Goal: Task Accomplishment & Management: Manage account settings

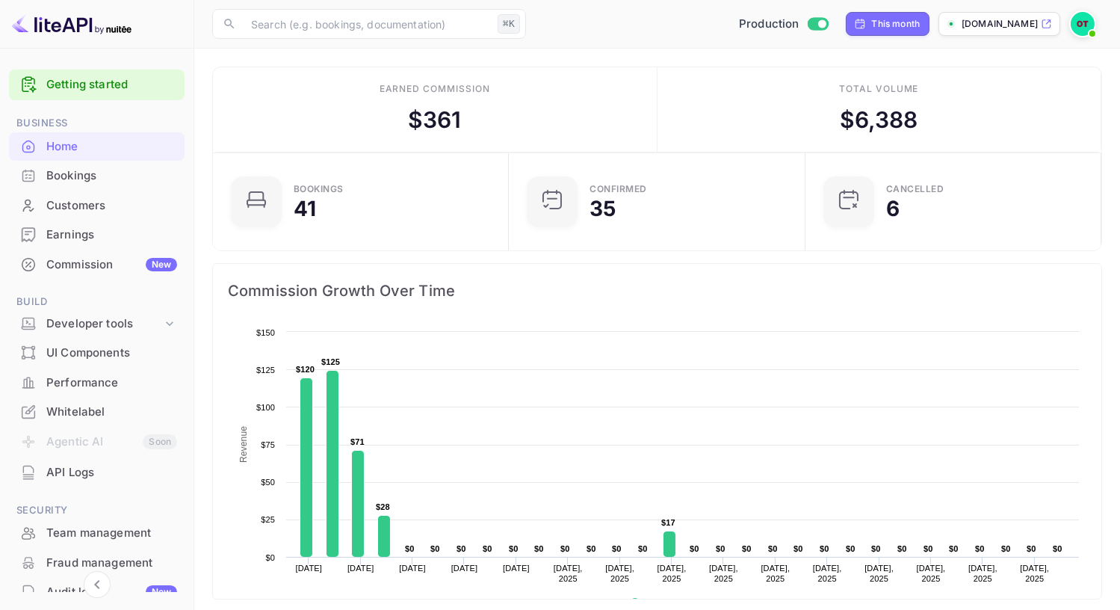
scroll to position [243, 287]
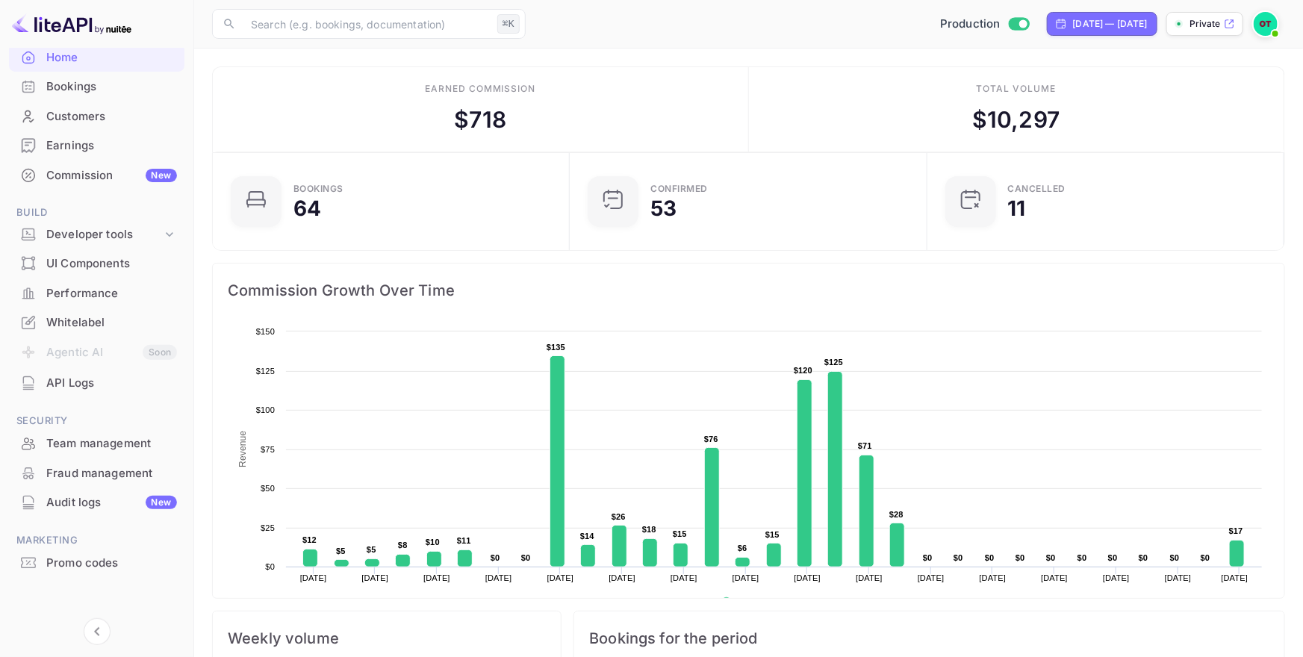
scroll to position [91, 0]
click at [99, 314] on div "Whitelabel" at bounding box center [111, 320] width 131 height 17
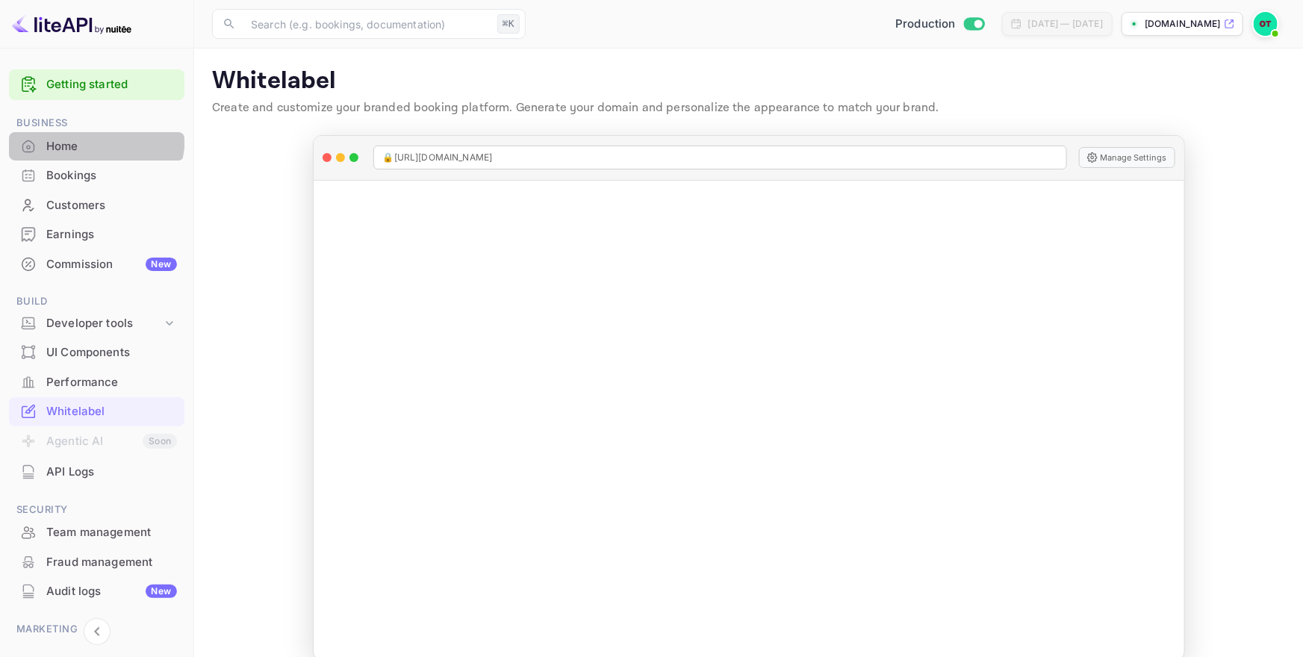
click at [82, 135] on div "Home" at bounding box center [97, 146] width 176 height 29
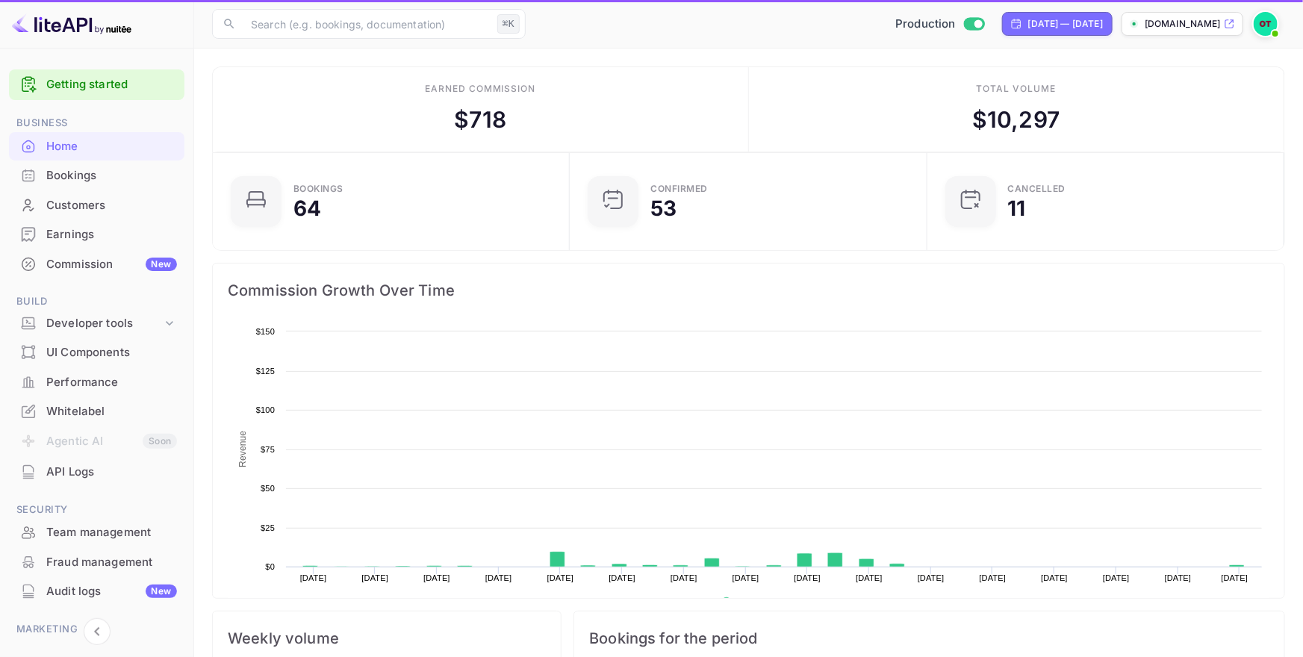
scroll to position [243, 349]
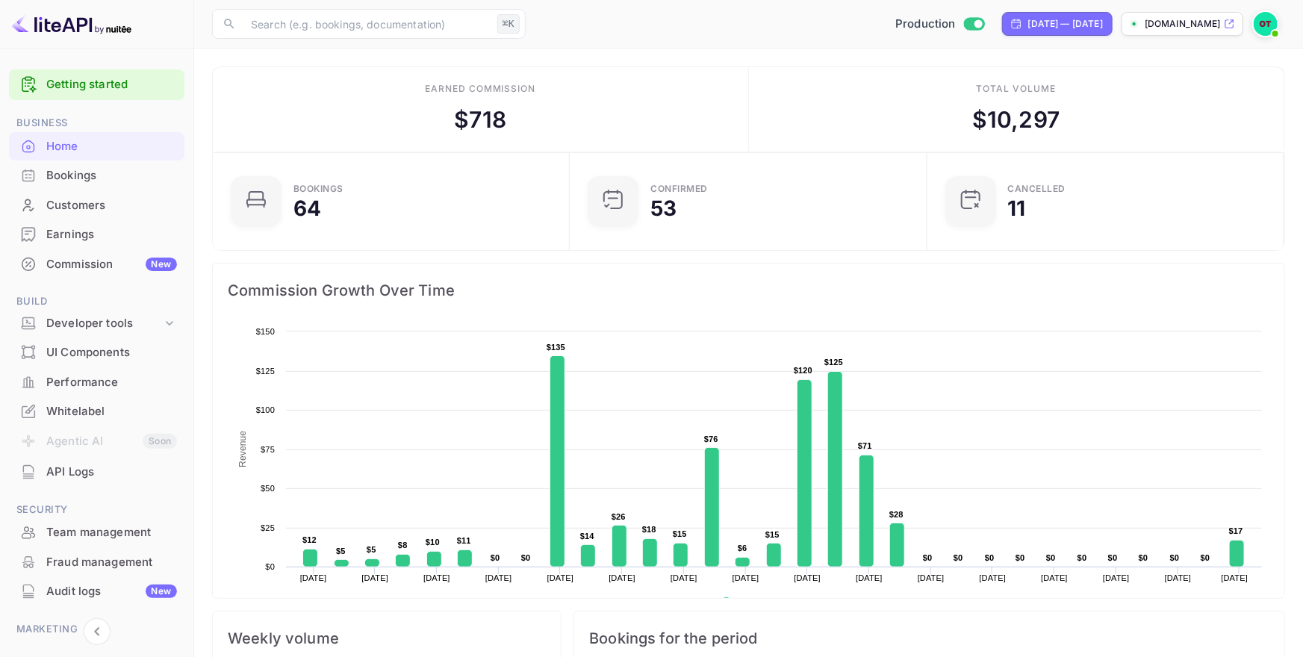
click at [89, 170] on div "Bookings" at bounding box center [111, 175] width 131 height 17
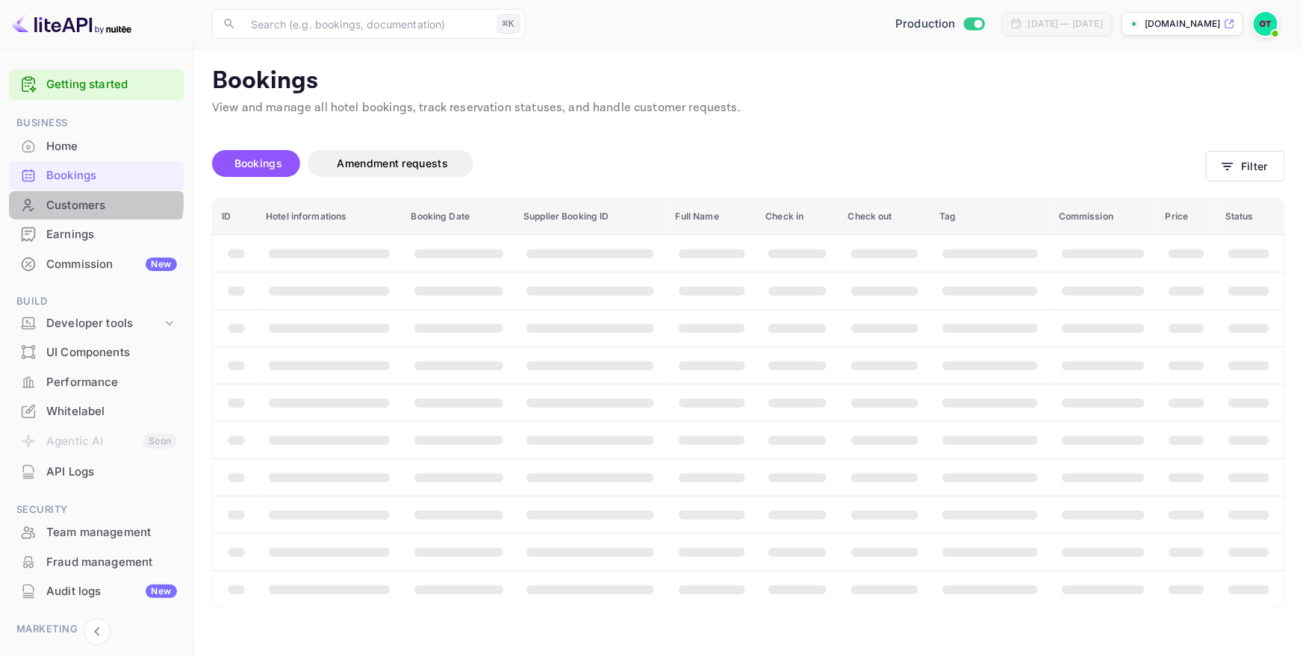
click at [88, 202] on div "Customers" at bounding box center [111, 205] width 131 height 17
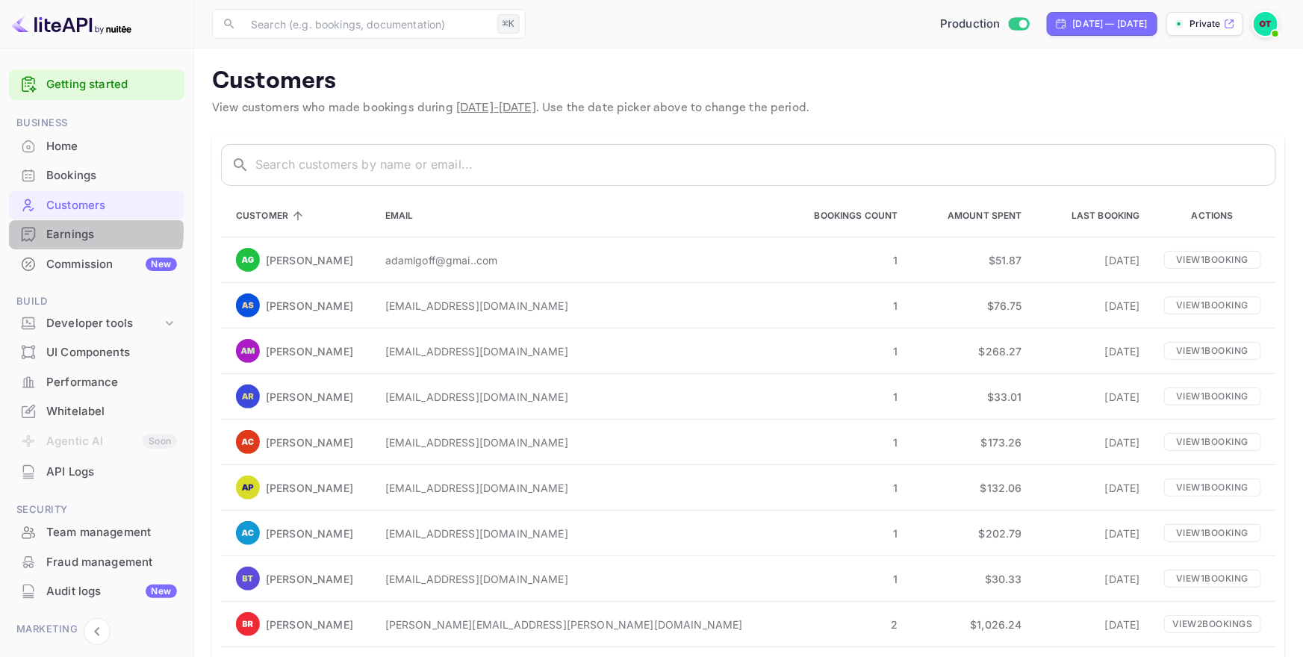
click at [66, 231] on div "Earnings" at bounding box center [111, 234] width 131 height 17
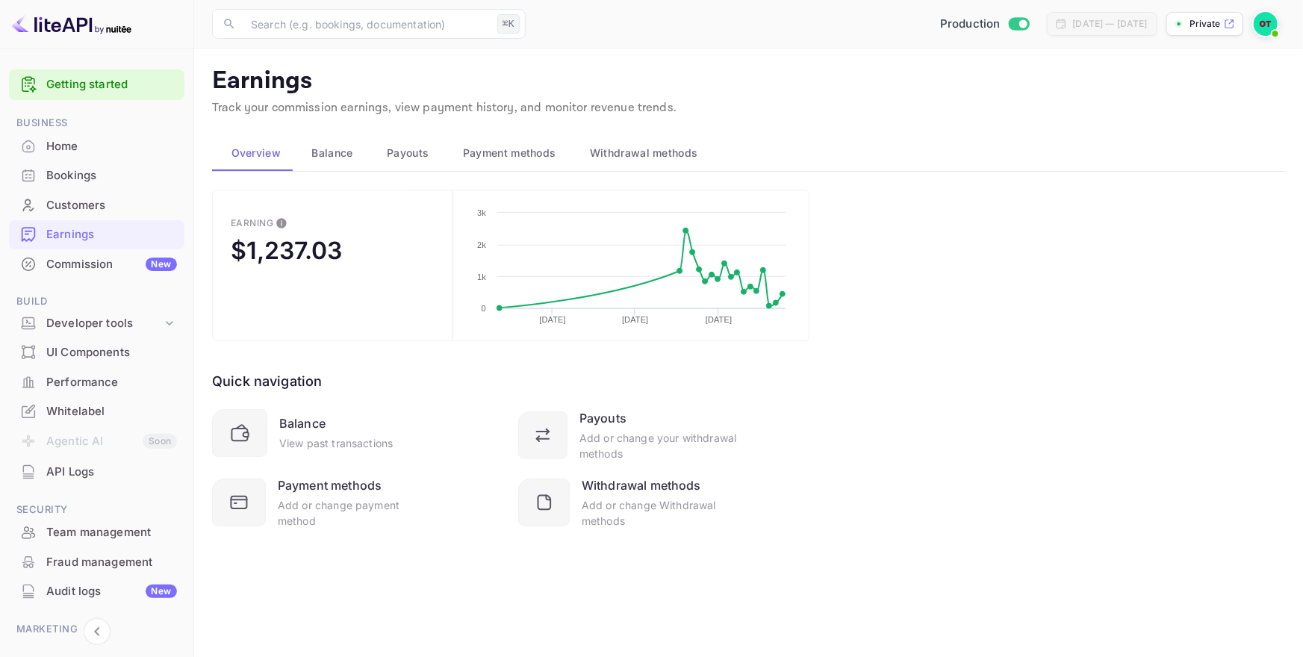
click at [79, 175] on div "Bookings" at bounding box center [111, 175] width 131 height 17
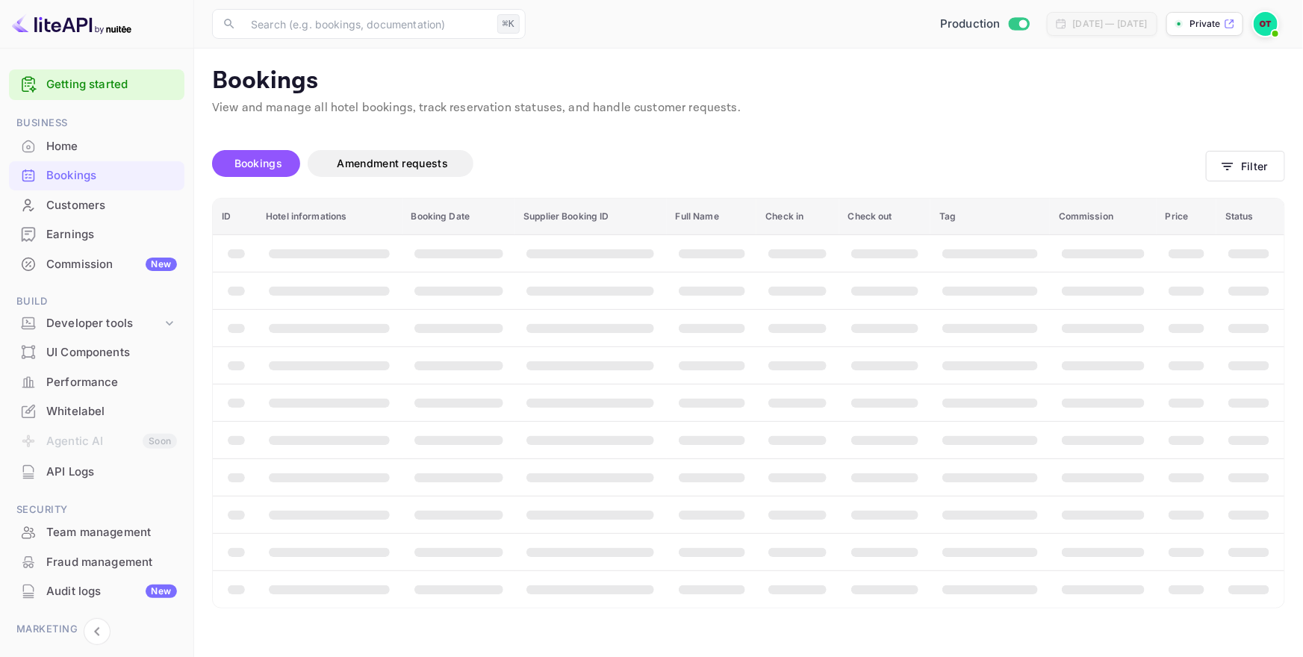
click at [77, 152] on div "Home" at bounding box center [111, 146] width 131 height 17
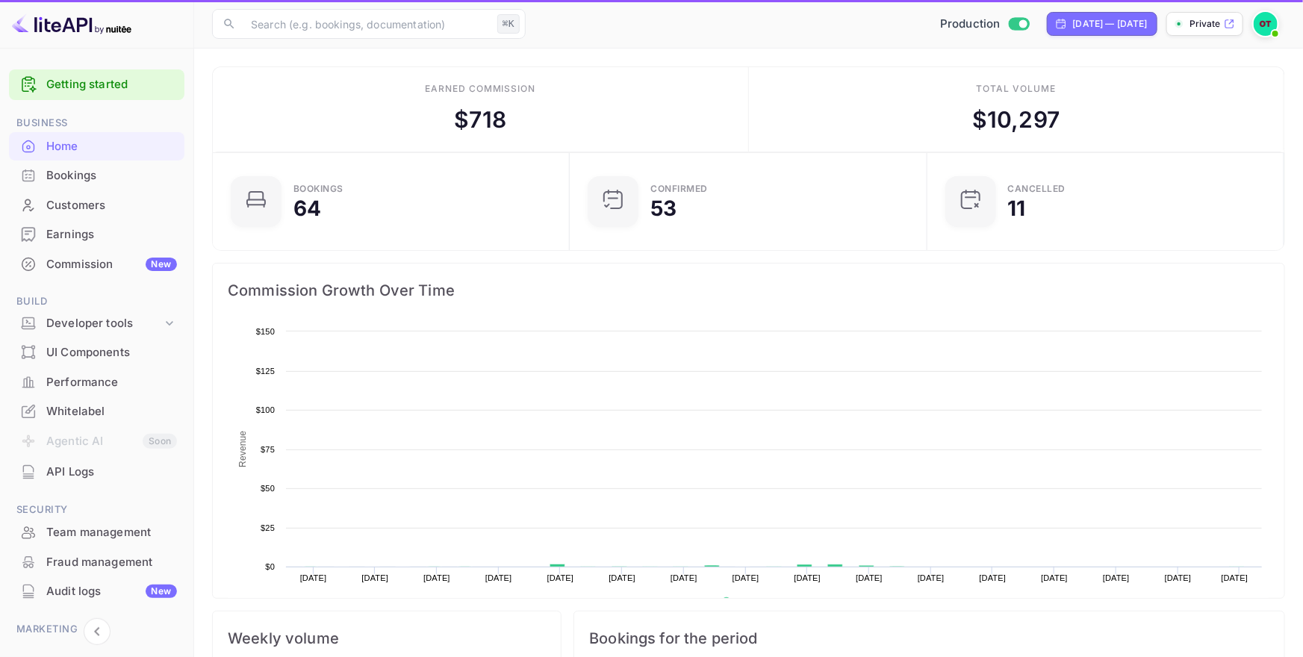
scroll to position [243, 349]
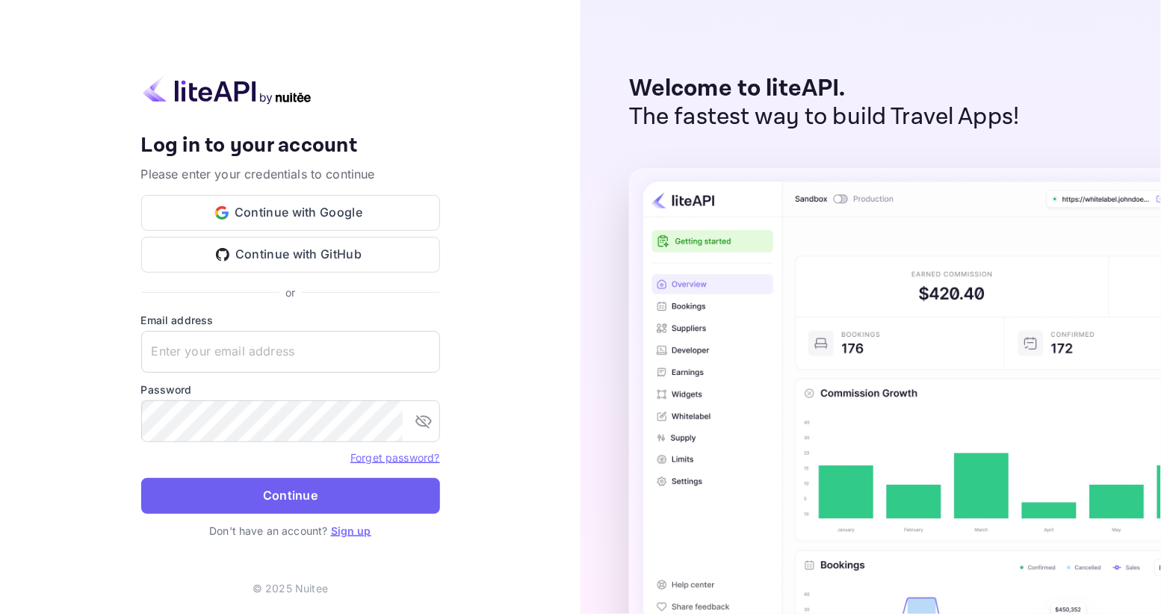
type input "billing@hotelprive.net"
click at [327, 500] on button "Continue" at bounding box center [290, 496] width 299 height 36
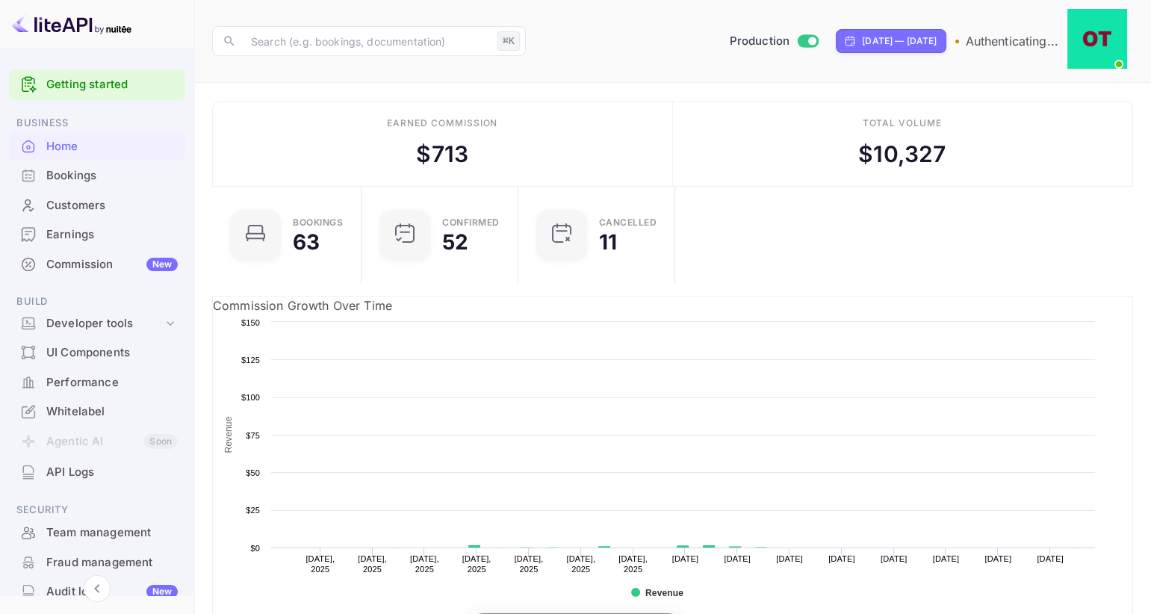
scroll to position [232, 287]
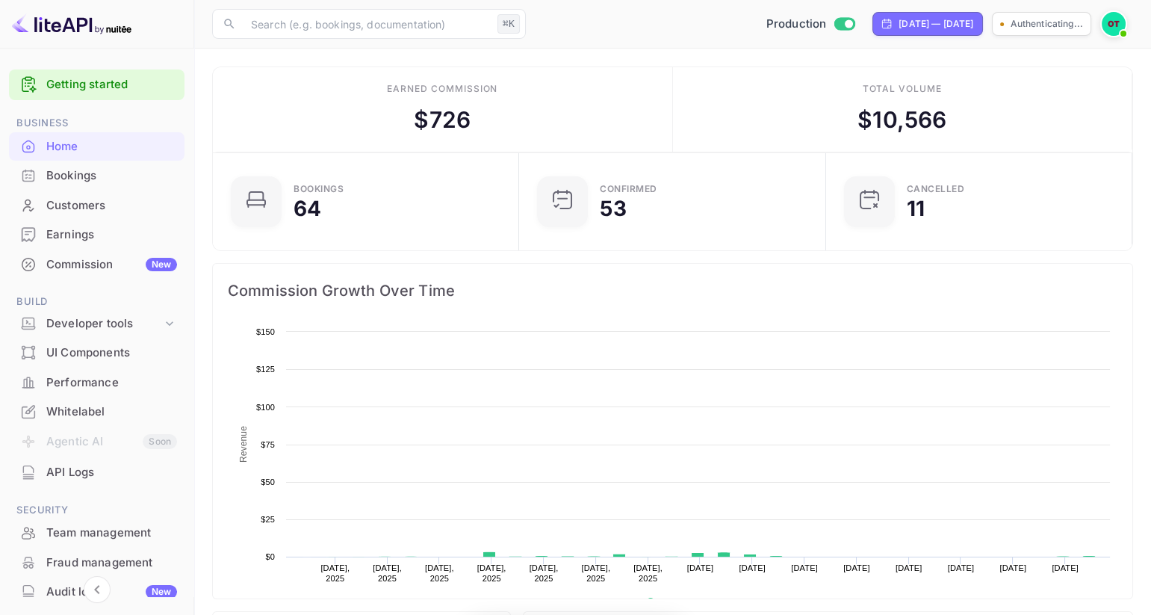
scroll to position [232, 288]
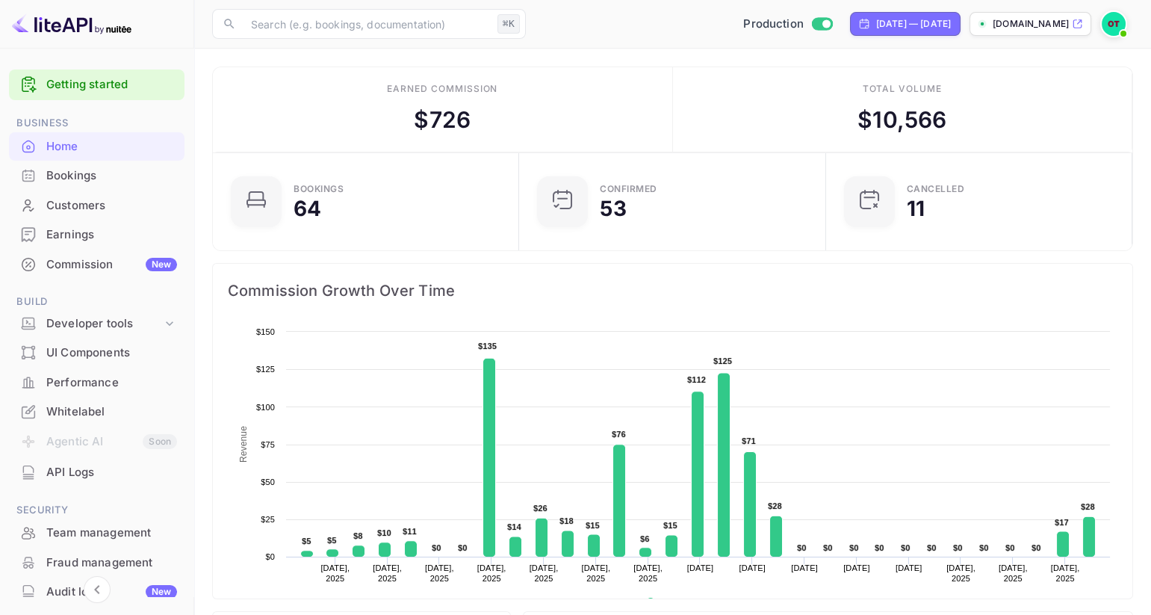
click at [1102, 22] on img at bounding box center [1114, 24] width 24 height 24
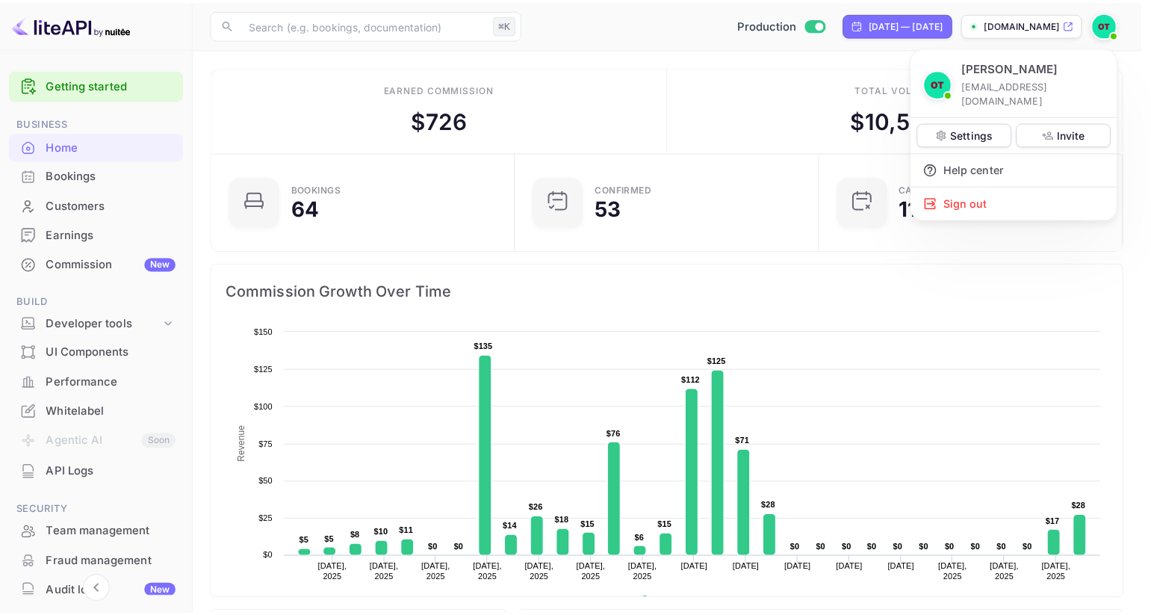
scroll to position [232, 287]
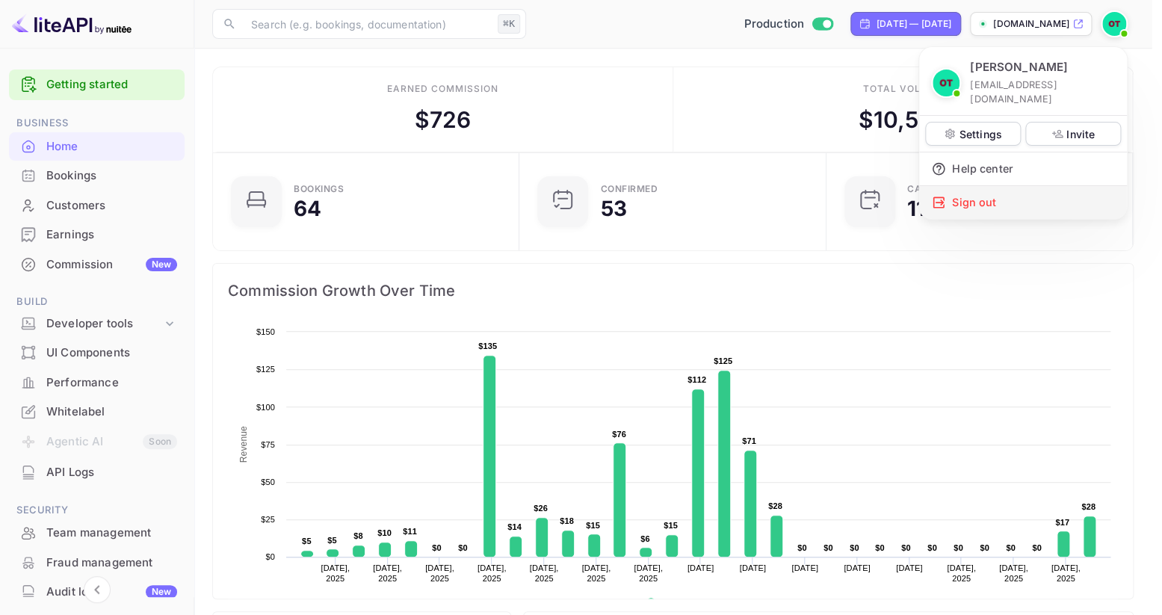
click at [984, 186] on div "Sign out" at bounding box center [1023, 202] width 208 height 33
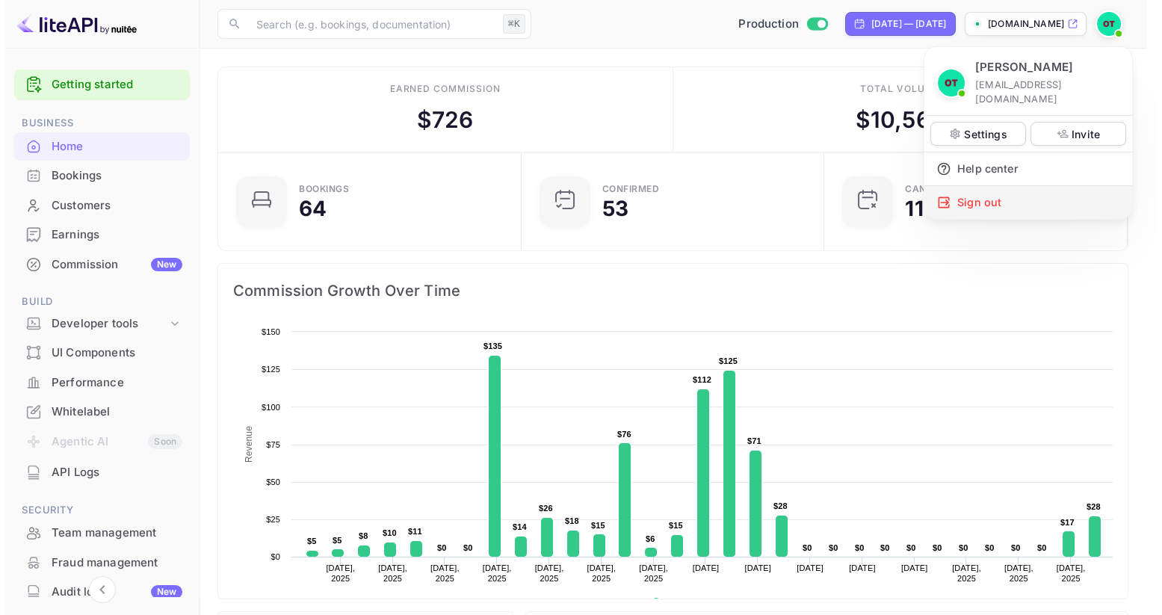
scroll to position [232, 288]
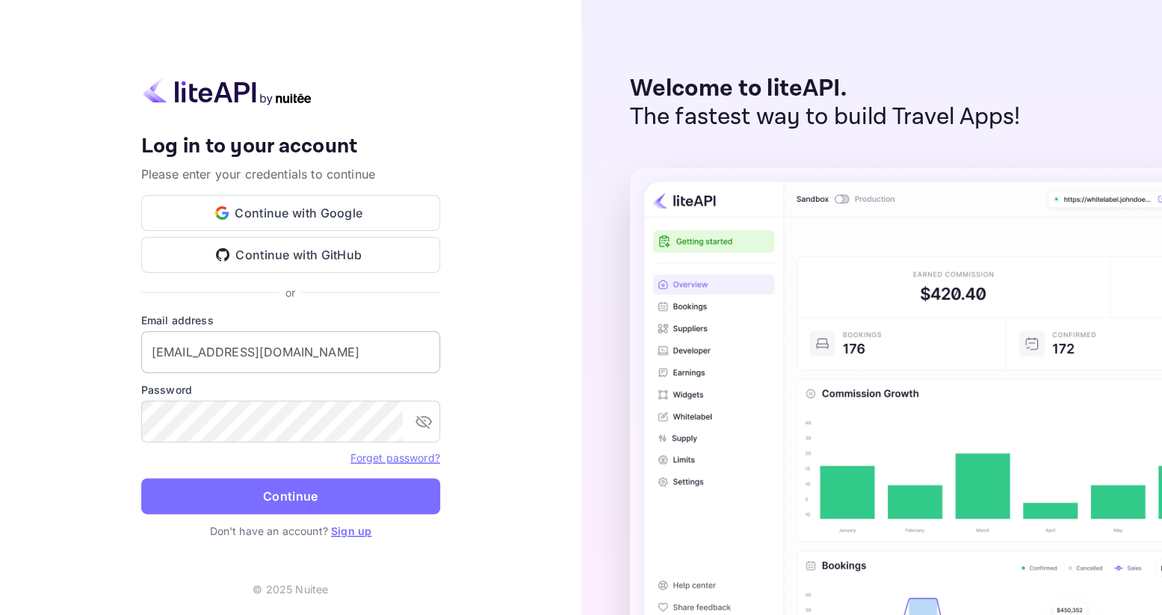
click at [338, 359] on input "[EMAIL_ADDRESS][DOMAIN_NAME]" at bounding box center [290, 352] width 299 height 42
type input "g.caprini+test@nuitee.com"
click at [422, 424] on icon "toggle password visibility" at bounding box center [424, 421] width 18 height 18
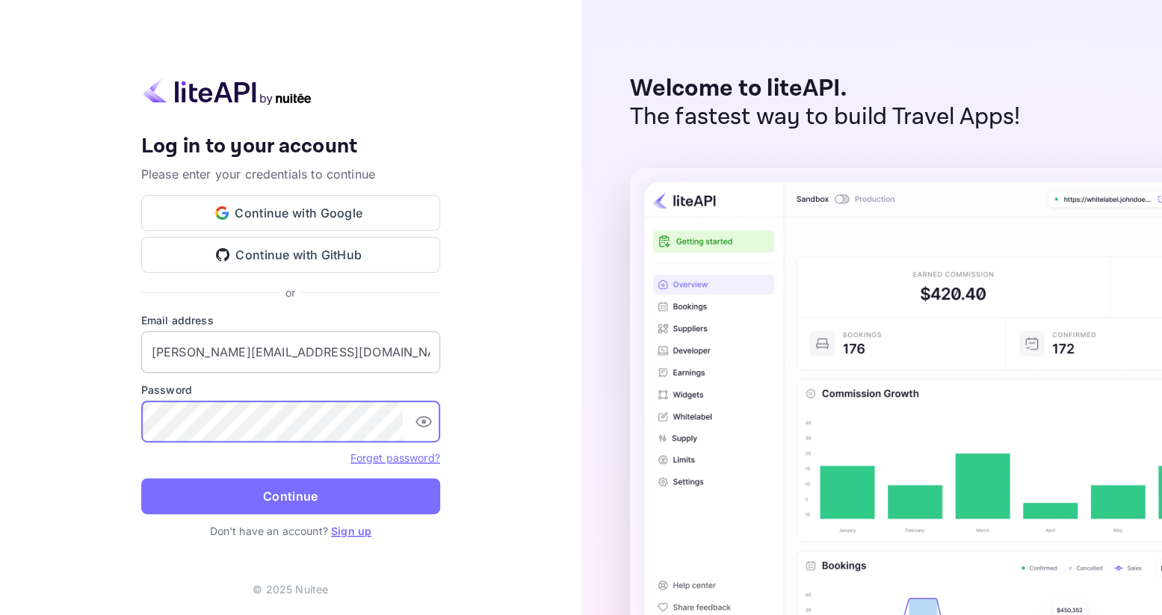
click at [261, 344] on input "g.caprini+test@nuitee.com" at bounding box center [290, 352] width 299 height 42
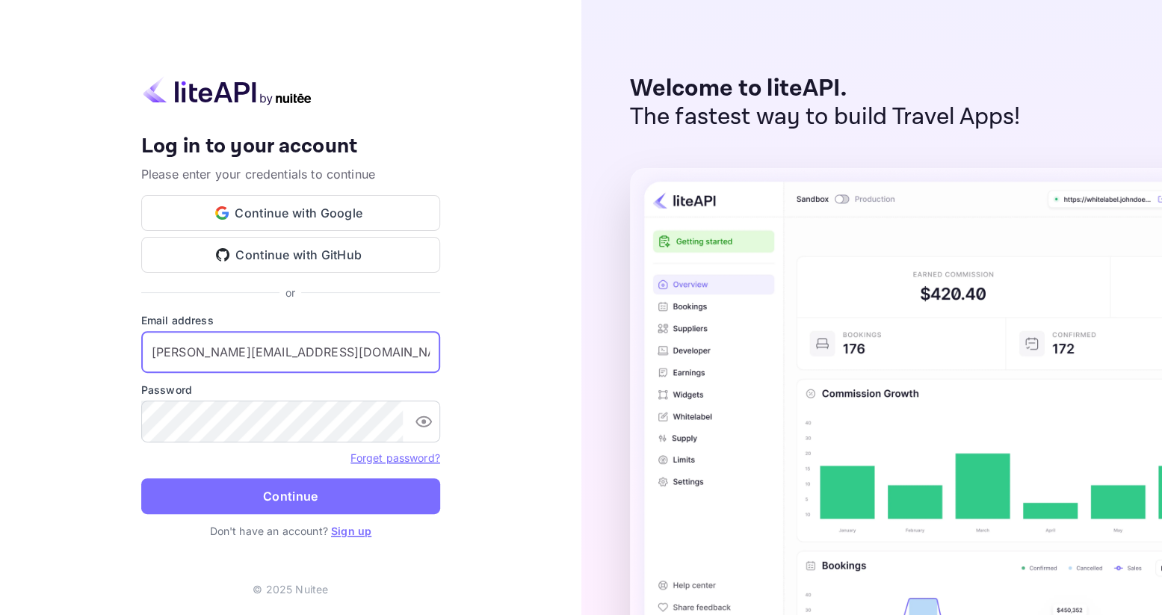
click at [261, 344] on input "g.caprini+test@nuitee.com" at bounding box center [290, 352] width 299 height 42
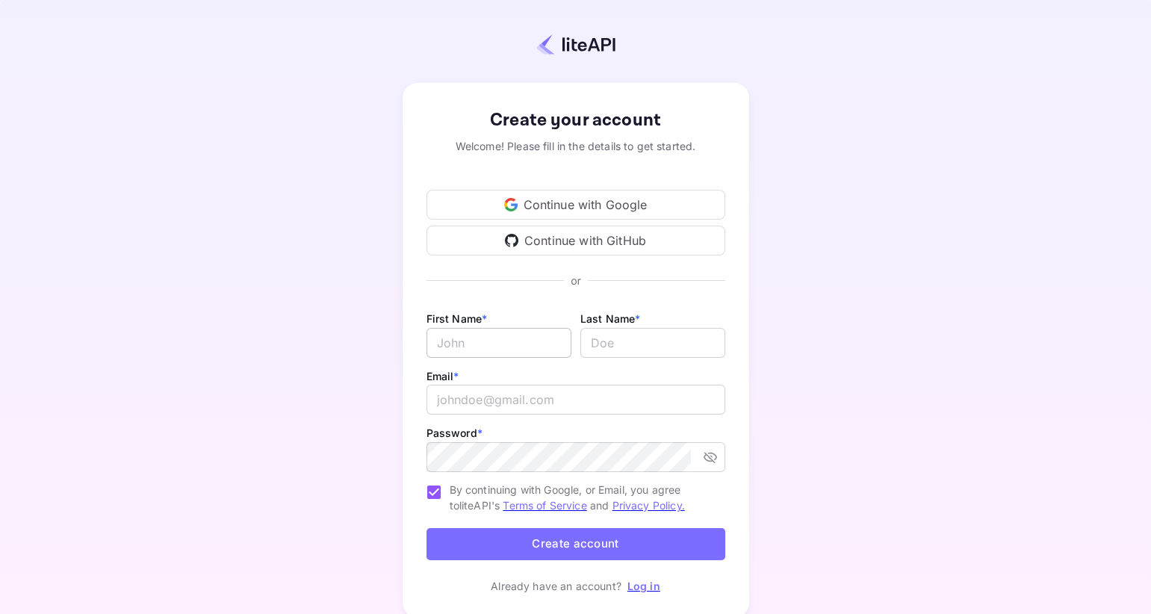
type input "[EMAIL_ADDRESS][DOMAIN_NAME]"
click at [511, 342] on input "Email *" at bounding box center [499, 343] width 145 height 30
type input "[PERSON_NAME]"
click at [651, 338] on input "lastName" at bounding box center [652, 343] width 145 height 30
type input "Caprini"
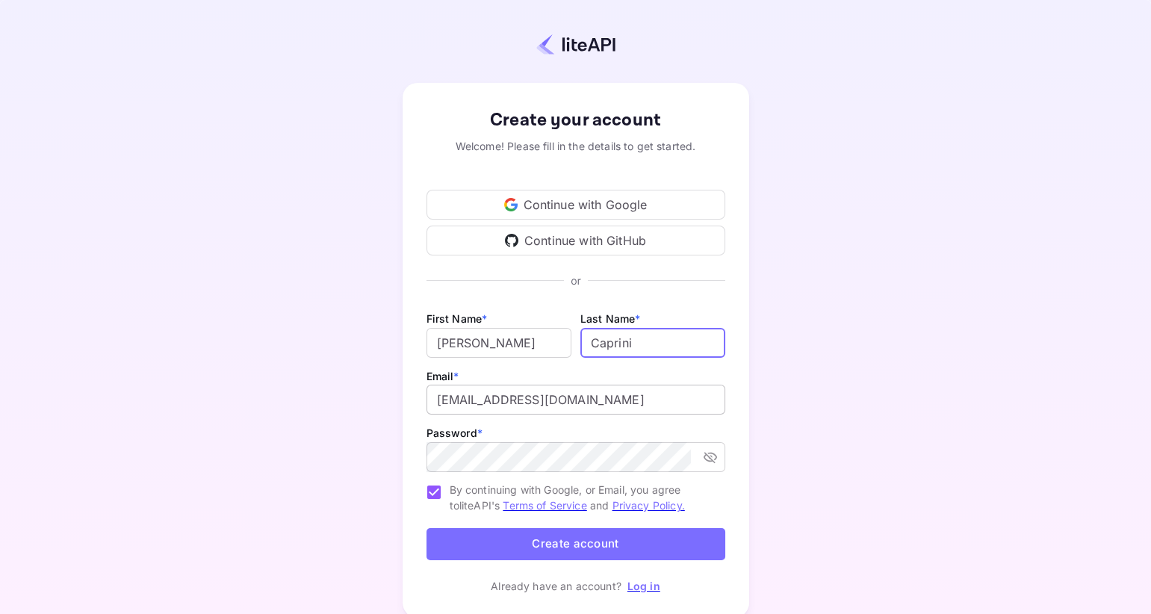
click at [621, 402] on input "[EMAIL_ADDRESS][DOMAIN_NAME]" at bounding box center [576, 400] width 299 height 30
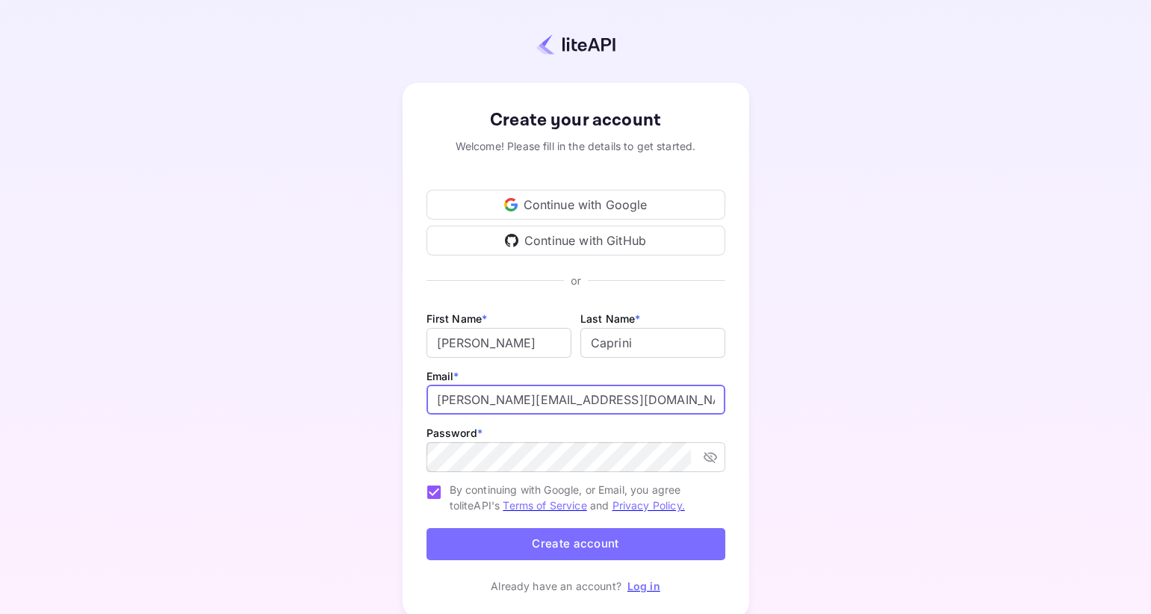
type input "[PERSON_NAME][EMAIL_ADDRESS][DOMAIN_NAME]"
click at [848, 477] on div "Create your account Welcome! Please fill in the details to get started. Continu…" at bounding box center [576, 350] width 1020 height 571
click at [647, 545] on button "Create account" at bounding box center [576, 544] width 299 height 32
click at [552, 539] on button "Create account" at bounding box center [576, 544] width 299 height 32
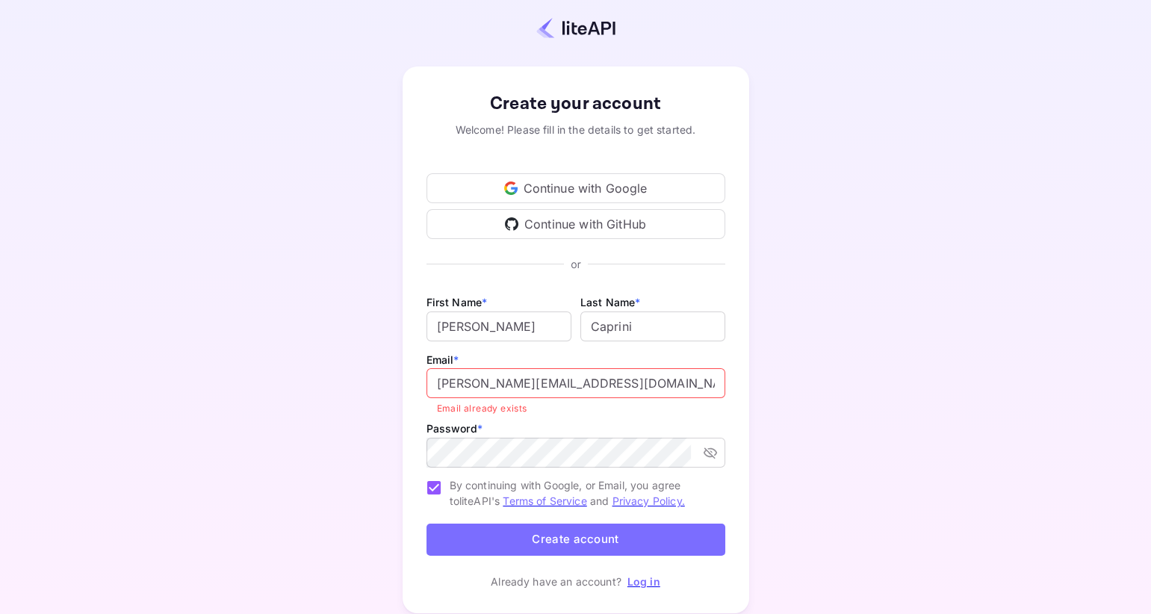
scroll to position [63, 0]
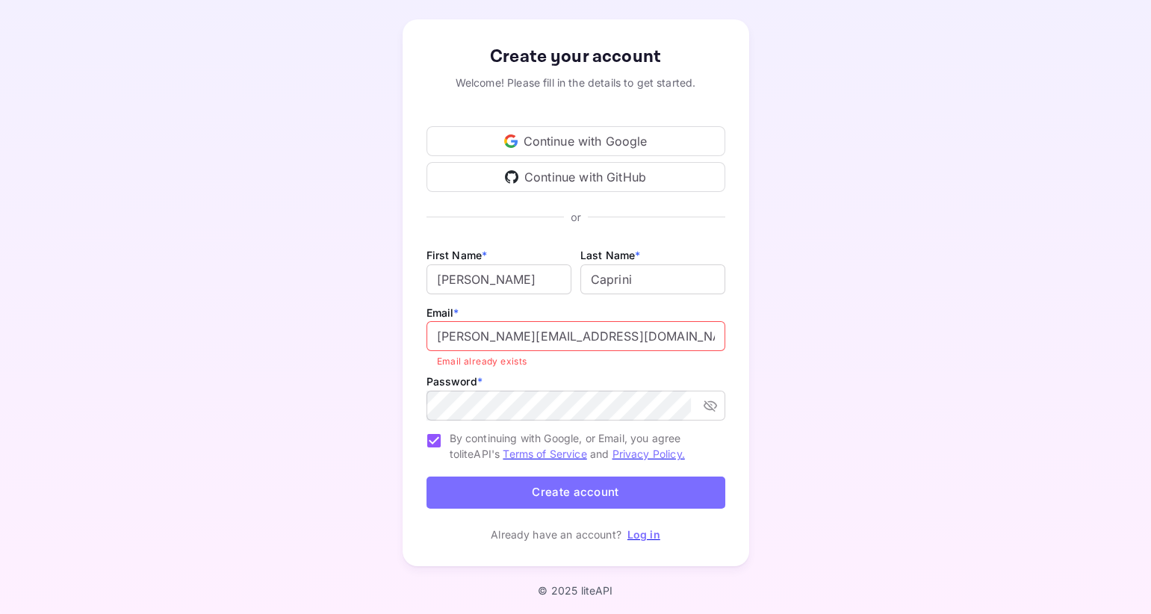
click at [656, 534] on link "Log in" at bounding box center [643, 534] width 33 height 13
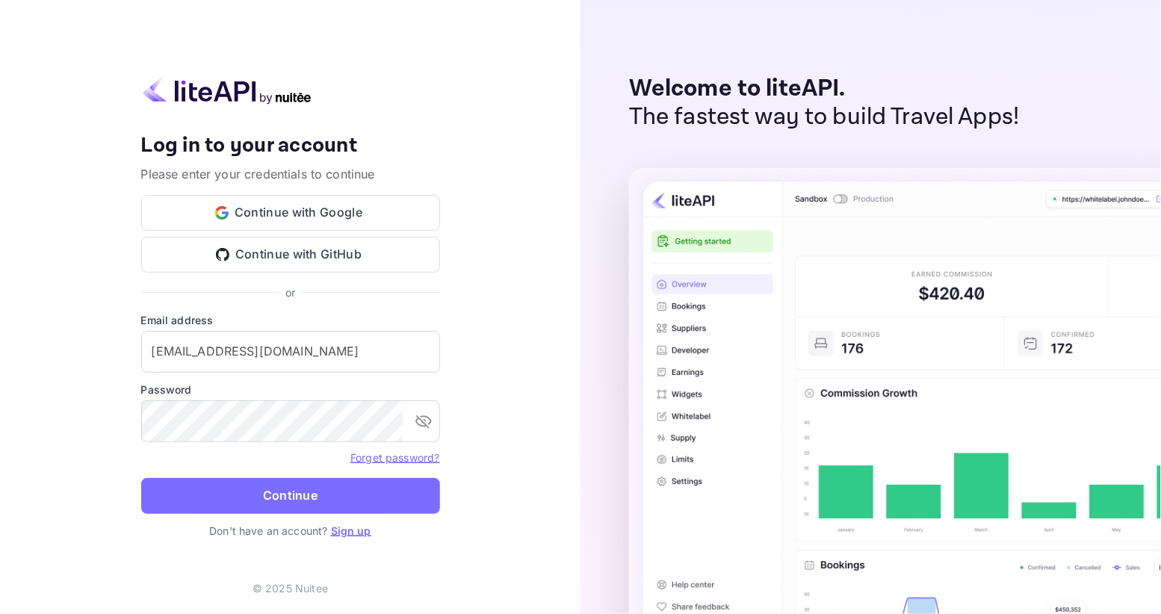
click at [471, 499] on div "Your account has been created successfully, a confirmation link has been sent t…" at bounding box center [290, 307] width 580 height 614
click at [334, 344] on input "billing@hotelprive.net" at bounding box center [290, 352] width 299 height 42
type input "g.caprini@nuitee.com"
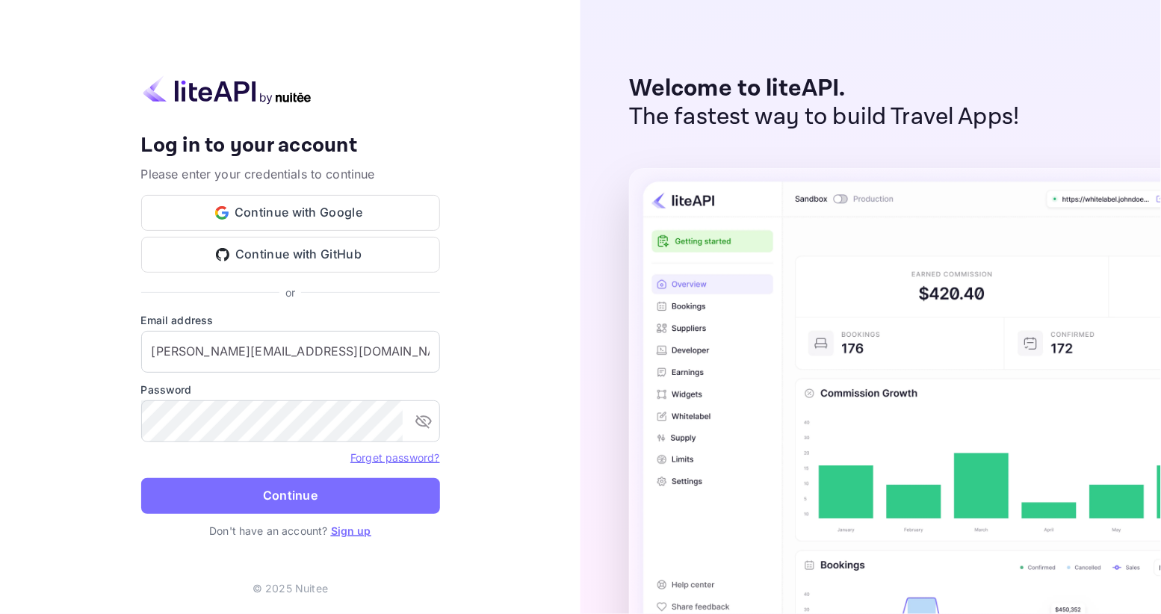
click at [392, 460] on link "Forget password?" at bounding box center [394, 457] width 89 height 13
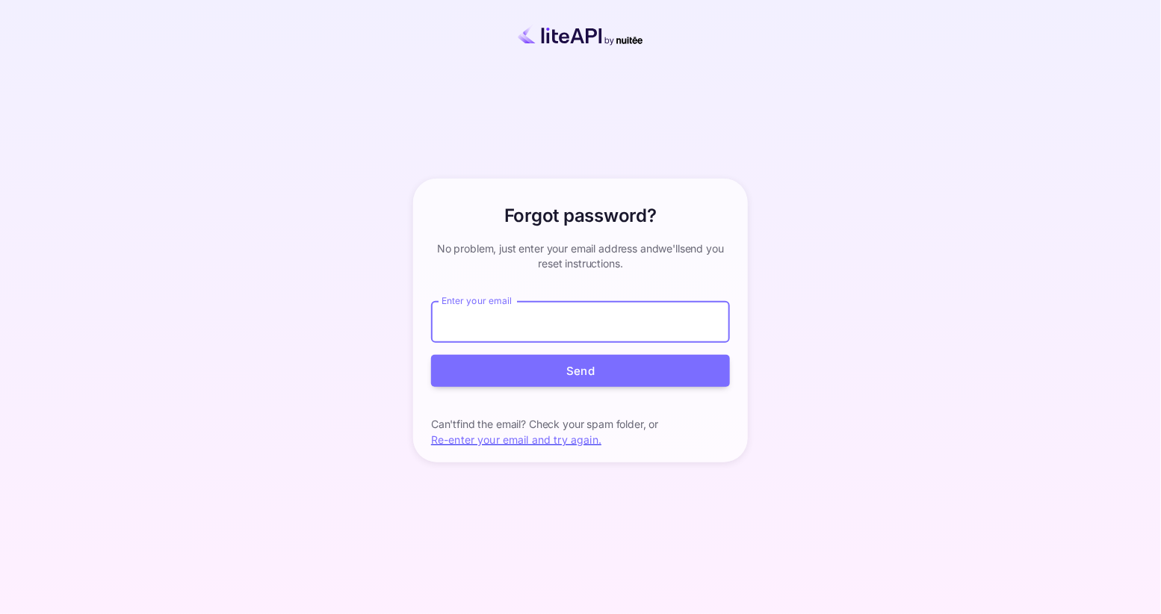
click at [477, 326] on input "Enter your email" at bounding box center [580, 322] width 299 height 42
type input "g.caprini@nuitee.com"
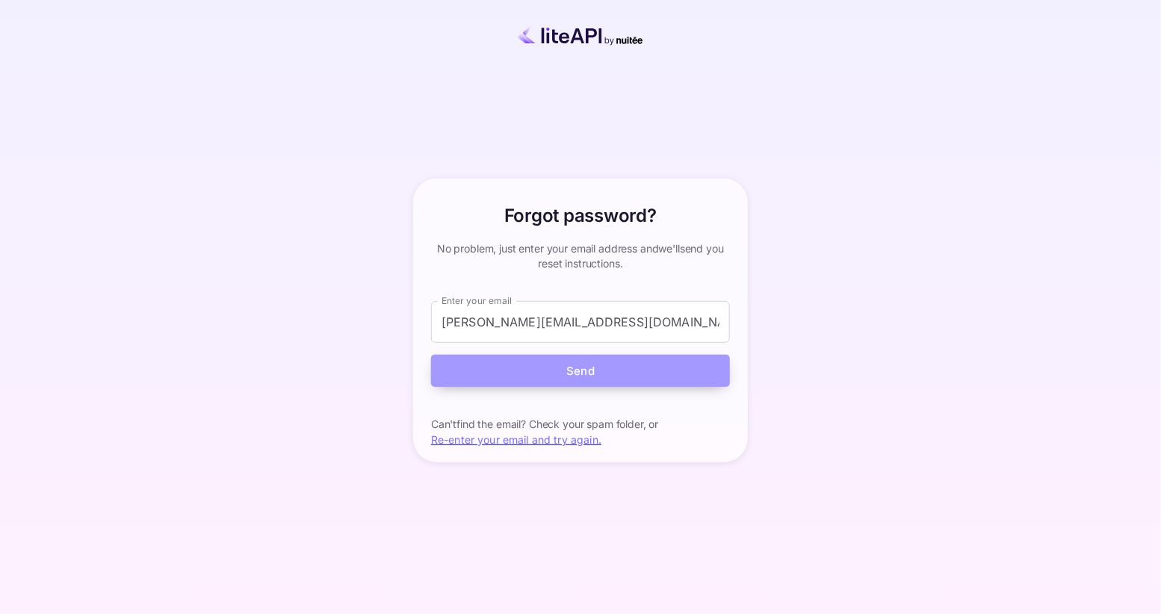
click at [482, 370] on button "Send" at bounding box center [580, 371] width 299 height 32
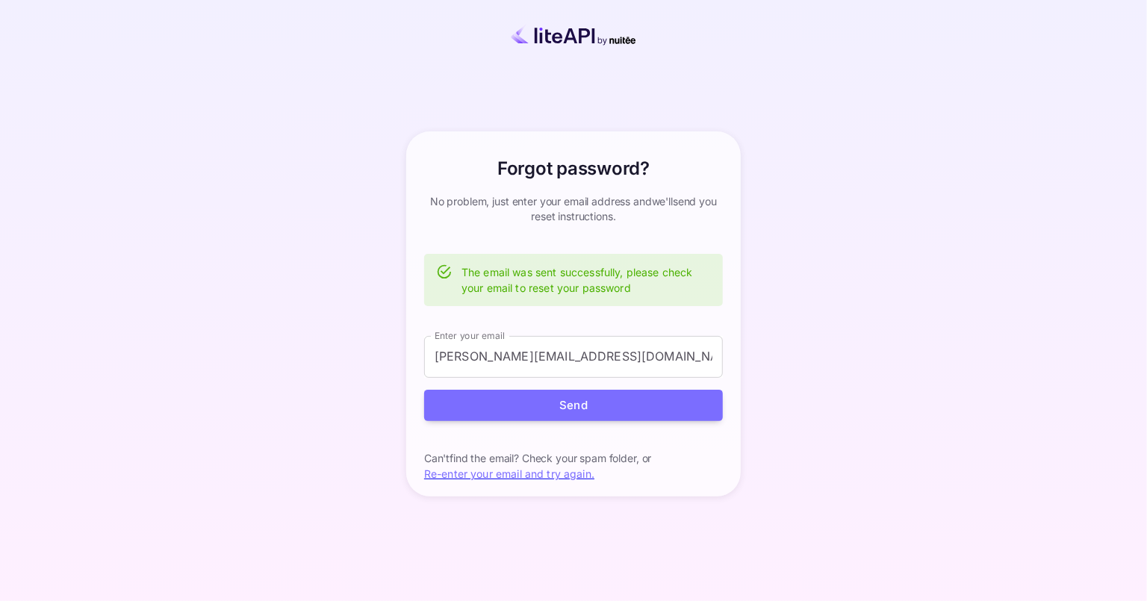
click at [887, 351] on div "Forgot password? your account has been created successfully, a confirmation lin…" at bounding box center [574, 314] width 1016 height 537
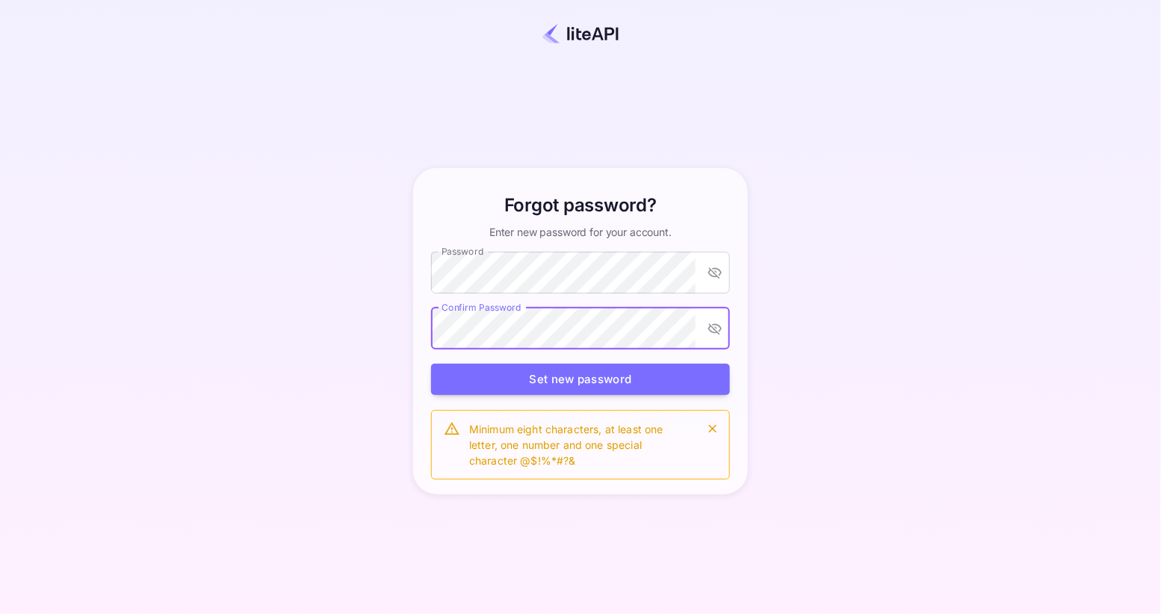
click at [754, 378] on div "Forgot password? Enter new password for your account. Password Password Confirm…" at bounding box center [580, 331] width 1029 height 528
click at [620, 375] on button "Set new password" at bounding box center [580, 380] width 299 height 32
